Goal: Register for event/course

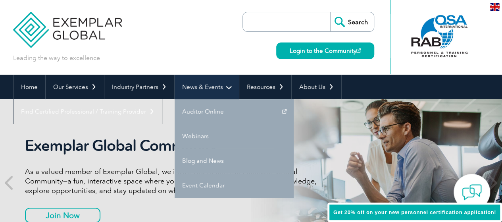
click at [188, 85] on link "News & Events" at bounding box center [206, 87] width 64 height 25
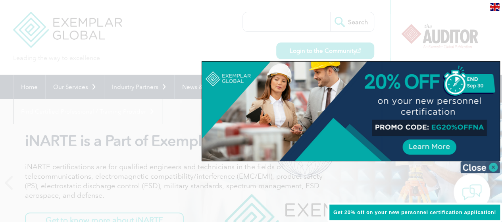
click at [489, 163] on img at bounding box center [480, 167] width 40 height 12
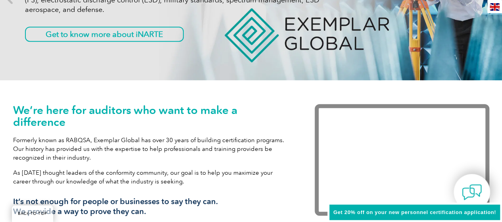
scroll to position [198, 0]
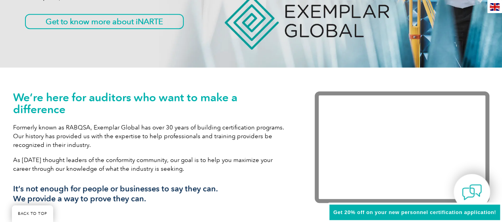
click at [176, 99] on h1 "We’re here for auditors who want to make a difference" at bounding box center [152, 103] width 278 height 24
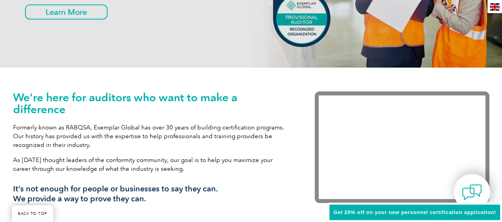
click at [180, 138] on p "Formerly known as RABQSA, Exemplar Global has over 30 years of building certifi…" at bounding box center [152, 136] width 278 height 26
click at [184, 126] on p "Formerly known as RABQSA, Exemplar Global has over 30 years of building certifi…" at bounding box center [152, 136] width 278 height 26
click at [200, 128] on p "Formerly known as RABQSA, Exemplar Global has over 30 years of building certifi…" at bounding box center [152, 136] width 278 height 26
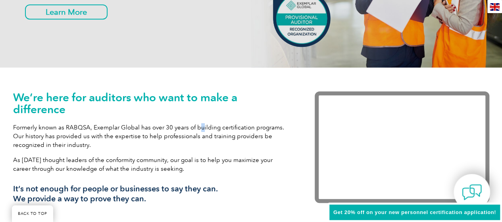
click at [200, 128] on p "Formerly known as RABQSA, Exemplar Global has over 30 years of building certifi…" at bounding box center [152, 136] width 278 height 26
click at [203, 128] on p "Formerly known as RABQSA, Exemplar Global has over 30 years of building certifi…" at bounding box center [152, 136] width 278 height 26
click at [232, 125] on p "Formerly known as RABQSA, Exemplar Global has over 30 years of building certifi…" at bounding box center [152, 136] width 278 height 26
click at [233, 125] on p "Formerly known as RABQSA, Exemplar Global has over 30 years of building certifi…" at bounding box center [152, 136] width 278 height 26
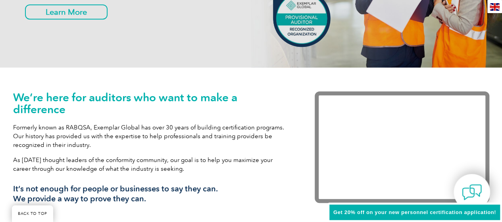
click at [215, 138] on p "Formerly known as RABQSA, Exemplar Global has over 30 years of building certifi…" at bounding box center [152, 136] width 278 height 26
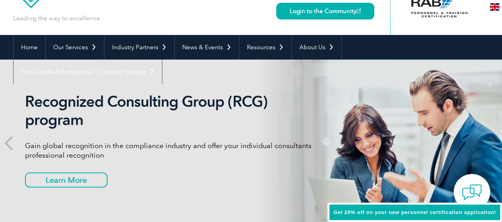
scroll to position [0, 0]
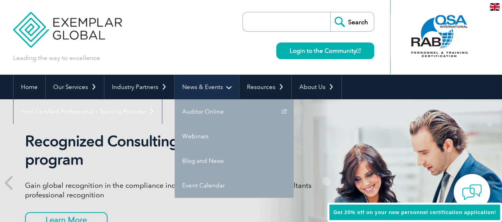
click at [205, 89] on link "News & Events" at bounding box center [206, 87] width 64 height 25
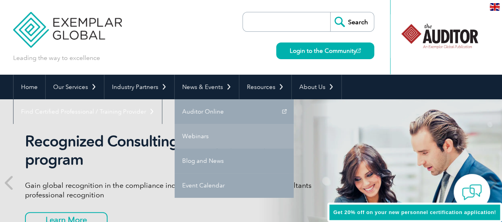
click at [197, 136] on link "Webinars" at bounding box center [233, 136] width 119 height 25
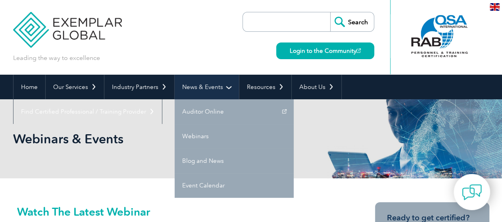
click at [195, 84] on link "News & Events" at bounding box center [206, 87] width 64 height 25
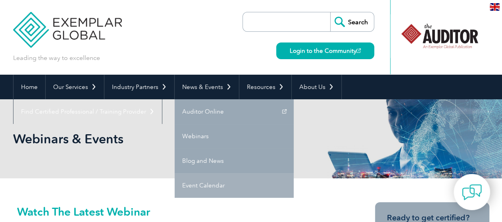
click at [205, 183] on link "Event Calendar" at bounding box center [233, 185] width 119 height 25
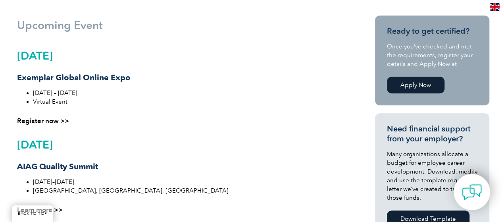
scroll to position [198, 0]
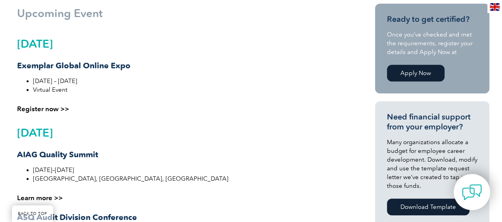
click at [42, 109] on link "Register now >>" at bounding box center [43, 109] width 52 height 8
